Goal: Transaction & Acquisition: Purchase product/service

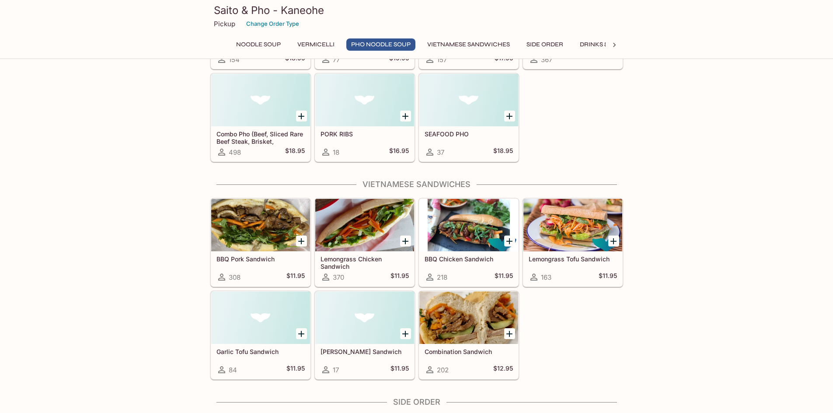
scroll to position [787, 0]
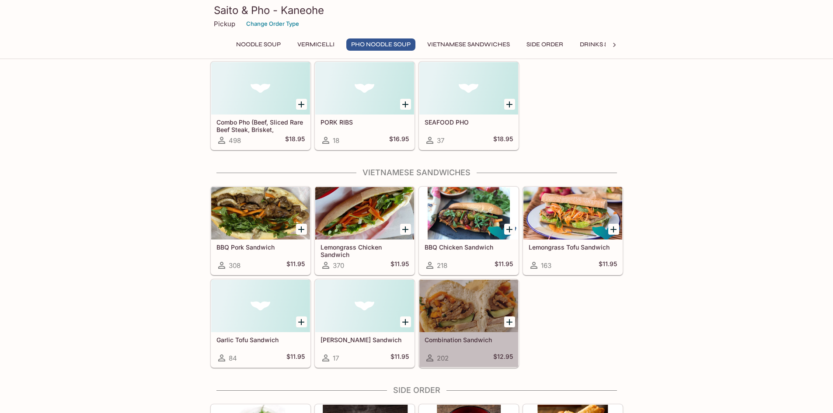
click at [457, 294] on div at bounding box center [468, 306] width 99 height 52
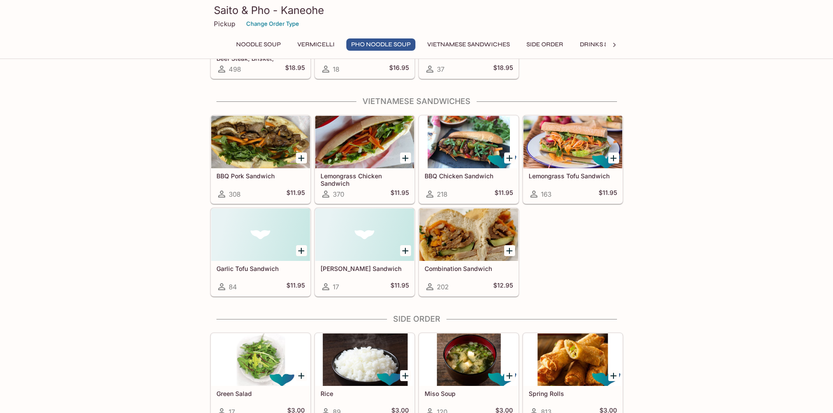
scroll to position [873, 0]
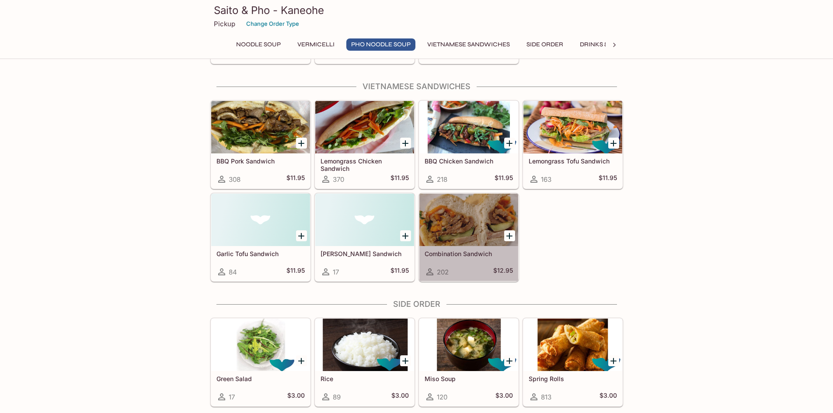
click at [474, 208] on div at bounding box center [468, 220] width 99 height 52
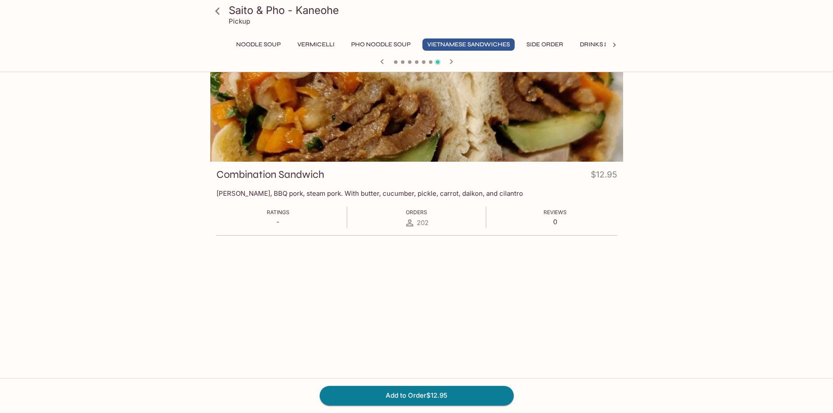
scroll to position [76, 0]
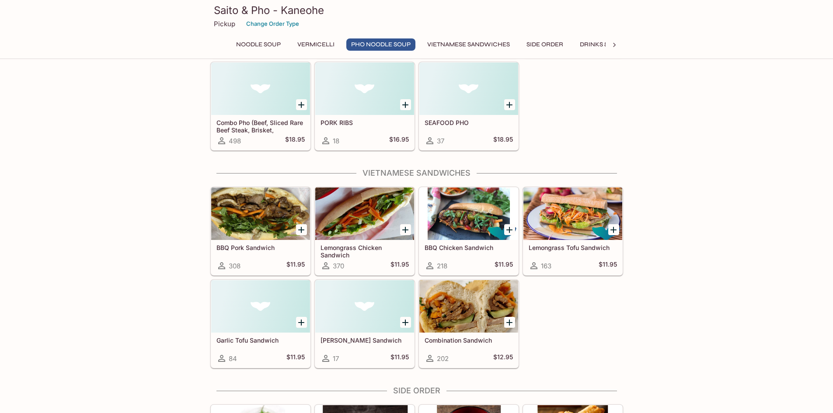
scroll to position [786, 0]
